Goal: Task Accomplishment & Management: Manage account settings

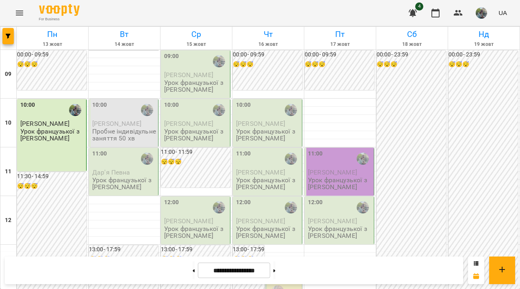
scroll to position [345, 0]
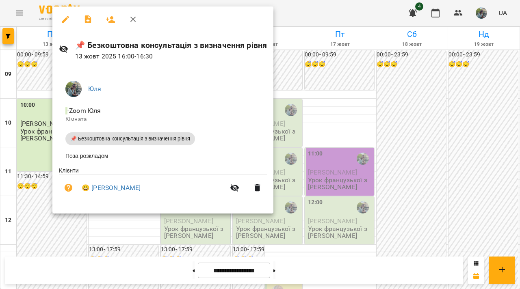
click at [39, 134] on div at bounding box center [260, 144] width 520 height 289
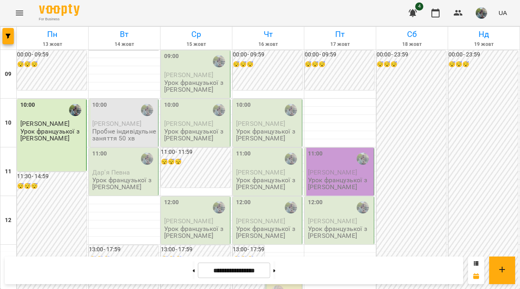
click at [336, 169] on span "[PERSON_NAME]" at bounding box center [332, 173] width 49 height 8
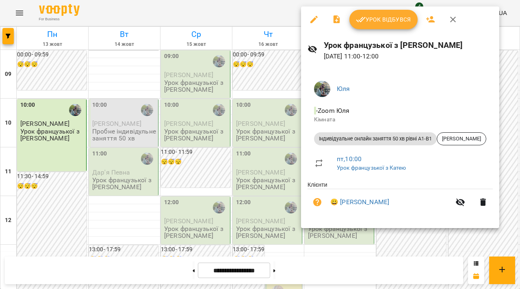
click at [138, 66] on div at bounding box center [260, 144] width 520 height 289
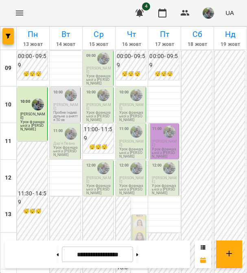
scroll to position [219, 0]
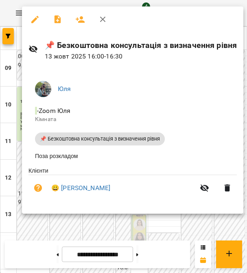
click at [7, 7] on div at bounding box center [123, 136] width 247 height 273
